Goal: Complete application form

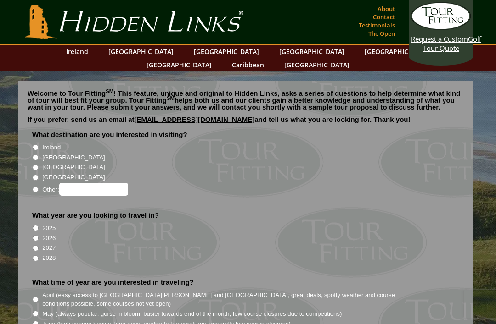
click at [39, 145] on input "Ireland" at bounding box center [36, 148] width 6 height 6
radio input "true"
click at [39, 235] on input "2026" at bounding box center [36, 238] width 6 height 6
radio input "true"
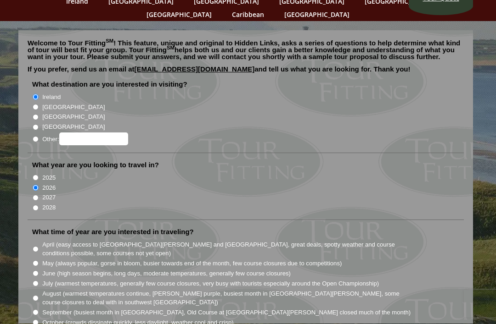
scroll to position [51, 0]
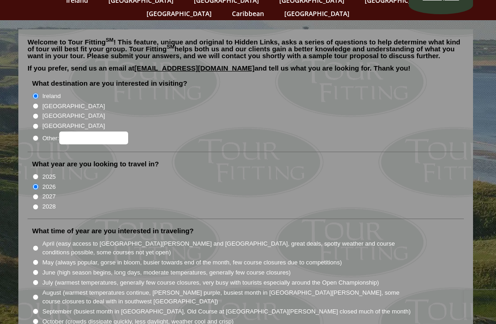
click at [39, 270] on input "June (high season begins, long days, moderate temperatures, generally few cours…" at bounding box center [36, 273] width 6 height 6
radio input "true"
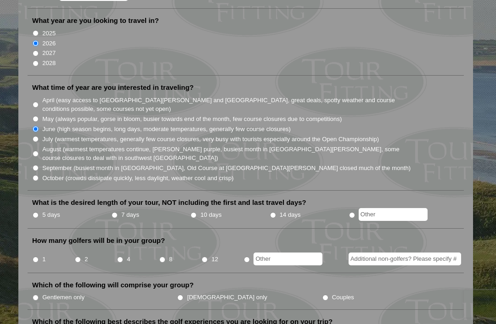
scroll to position [195, 0]
click at [39, 212] on input "5 days" at bounding box center [36, 215] width 6 height 6
radio input "true"
click at [123, 257] on input "4" at bounding box center [120, 260] width 6 height 6
radio input "true"
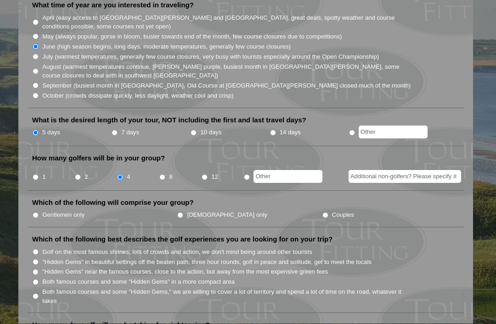
scroll to position [279, 0]
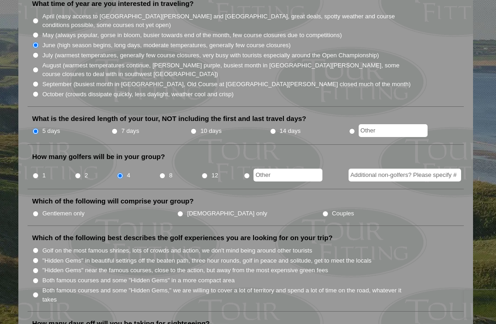
click at [44, 209] on label "Gentlemen only" at bounding box center [63, 213] width 42 height 9
click at [39, 211] on input "Gentlemen only" at bounding box center [36, 214] width 6 height 6
radio input "true"
click at [37, 268] on input ""Hidden Gems" near the famous courses, close to the action, but away from the m…" at bounding box center [36, 271] width 6 height 6
radio input "true"
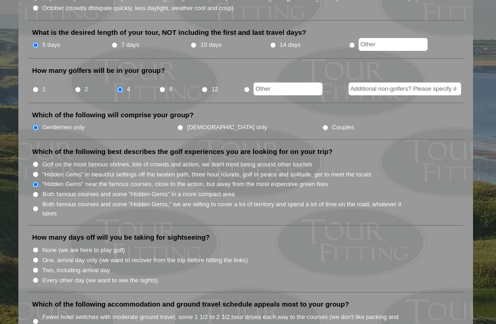
scroll to position [366, 0]
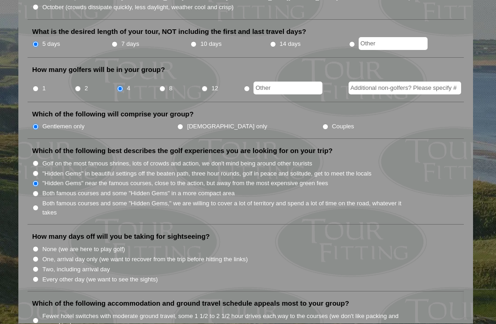
click at [39, 267] on input "Two, including arrival day" at bounding box center [36, 270] width 6 height 6
radio input "true"
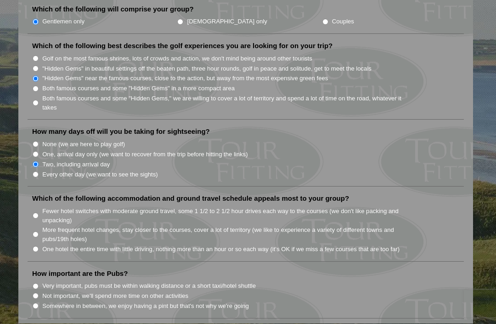
scroll to position [471, 0]
click at [38, 247] on input "One hotel the entire time with little driving, nothing more than an hour or so …" at bounding box center [36, 250] width 6 height 6
radio input "true"
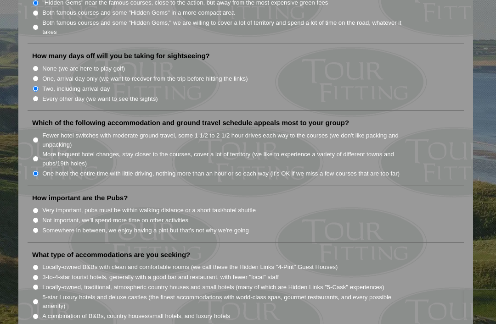
scroll to position [548, 0]
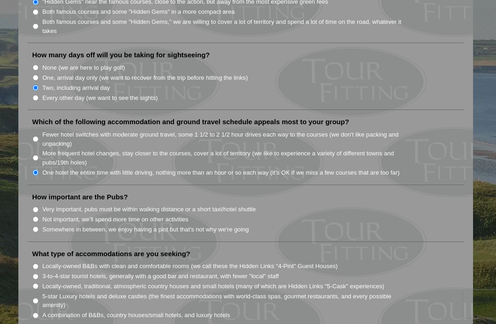
click at [38, 207] on input "Very important, pubs must be within walking distance or a short taxi/hotel shut…" at bounding box center [36, 210] width 6 height 6
radio input "true"
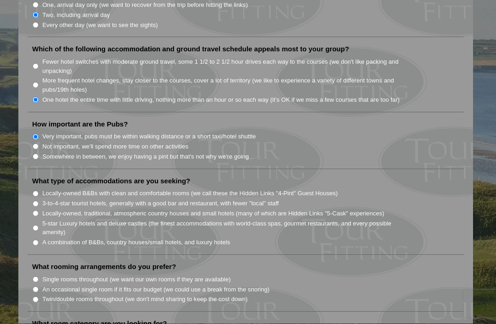
scroll to position [624, 0]
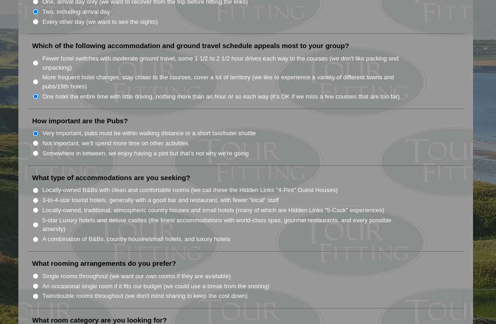
click at [38, 207] on input "Locally-owned, traditional, atmospheric country houses and small hotels (many o…" at bounding box center [36, 210] width 6 height 6
radio input "true"
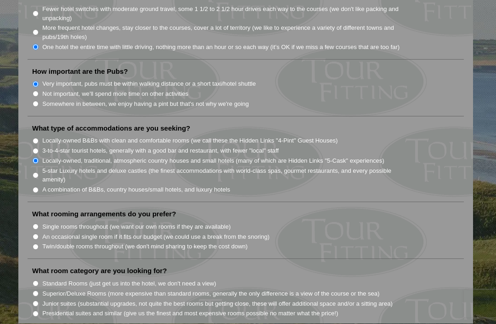
scroll to position [675, 0]
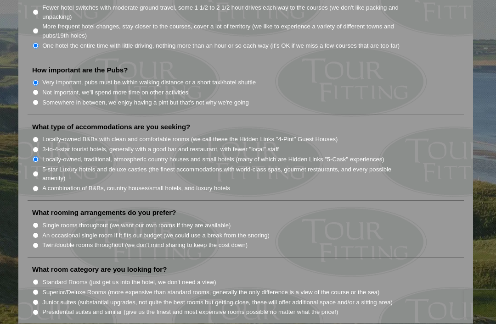
click at [38, 243] on input "Twin/double rooms throughout (we don't mind sharing to keep the cost down)" at bounding box center [36, 246] width 6 height 6
radio input "true"
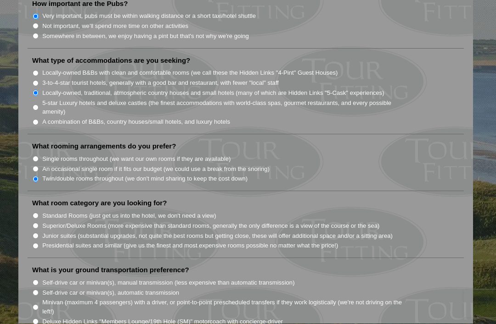
scroll to position [742, 0]
click at [39, 213] on input "Standard Rooms (just get us into the hotel, we don't need a view)" at bounding box center [36, 216] width 6 height 6
radio input "true"
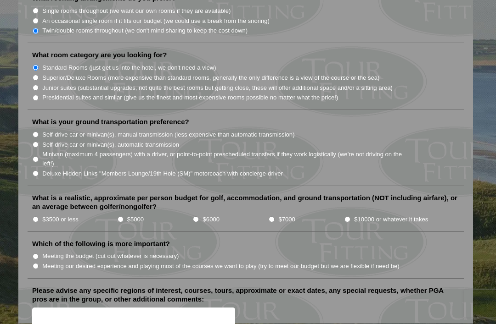
scroll to position [890, 0]
click at [38, 132] on input "Self-drive car or minivan(s), manual transmission (less expensive than automati…" at bounding box center [36, 135] width 6 height 6
radio input "true"
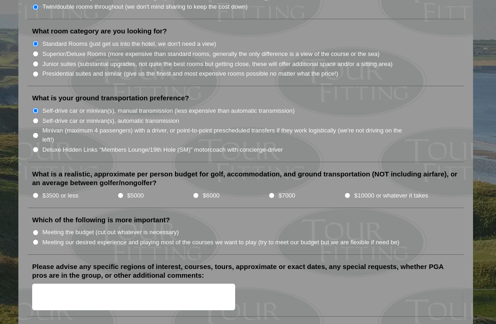
scroll to position [916, 0]
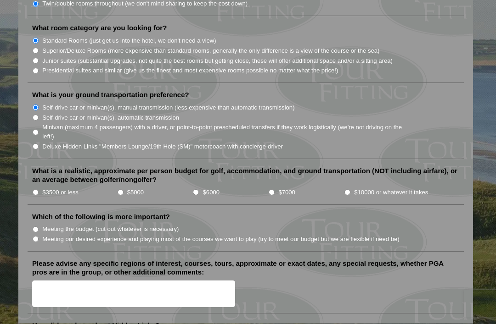
click at [39, 190] on input "$3500 or less" at bounding box center [36, 193] width 6 height 6
radio input "true"
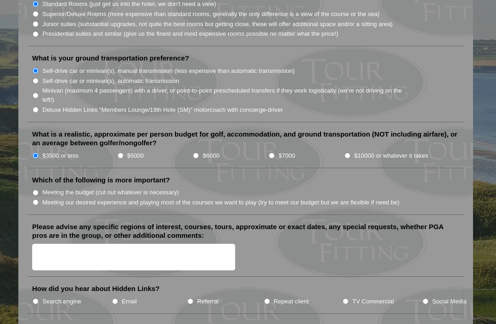
scroll to position [954, 0]
click at [39, 190] on input "Meeting the budget (cut out whatever is necessary)" at bounding box center [36, 193] width 6 height 6
radio input "true"
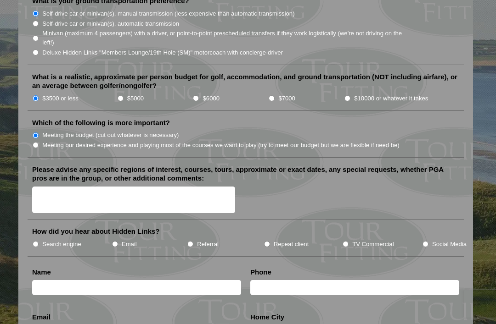
scroll to position [1012, 0]
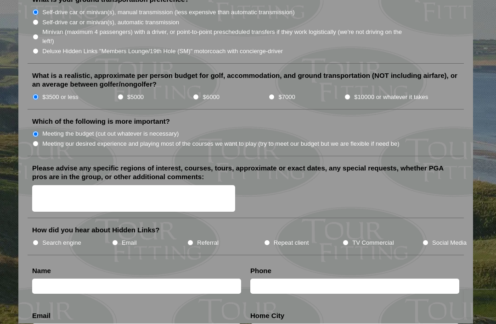
click at [268, 240] on input "Repeat client" at bounding box center [267, 243] width 6 height 6
radio input "true"
click at [59, 186] on textarea "Please advise any specific regions of interest, courses, tours, approximate or …" at bounding box center [133, 199] width 203 height 27
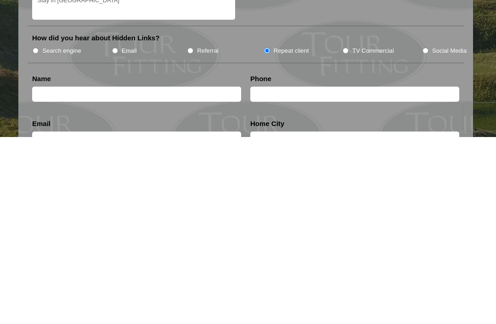
scroll to position [1023, 0]
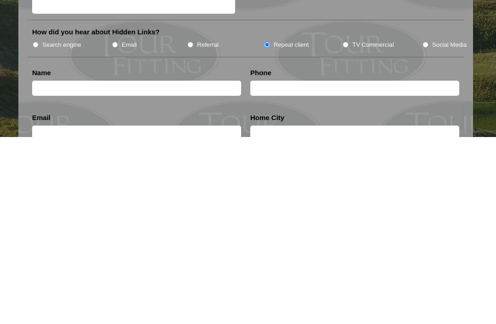
type textarea "Stay in [GEOGRAPHIC_DATA]"
click at [61, 268] on input "text" at bounding box center [136, 275] width 209 height 15
type input "[PERSON_NAME]"
click at [297, 268] on input "text" at bounding box center [354, 275] width 209 height 15
type input "770/845-1986"
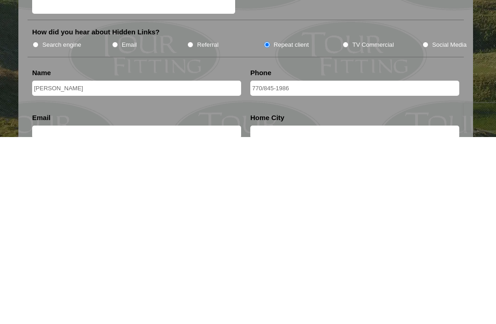
click at [90, 313] on input "text" at bounding box center [136, 319] width 209 height 13
type input "[EMAIL_ADDRESS][DOMAIN_NAME]"
click at [287, 313] on input "text" at bounding box center [354, 319] width 209 height 13
type input "[GEOGRAPHIC_DATA] , [US_STATE]"
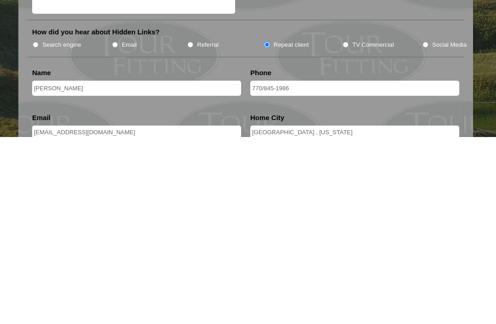
checkbox input "true"
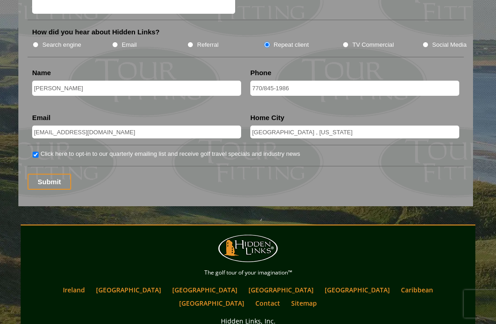
click at [49, 174] on input "Submit" at bounding box center [50, 182] width 44 height 16
